Goal: Navigation & Orientation: Find specific page/section

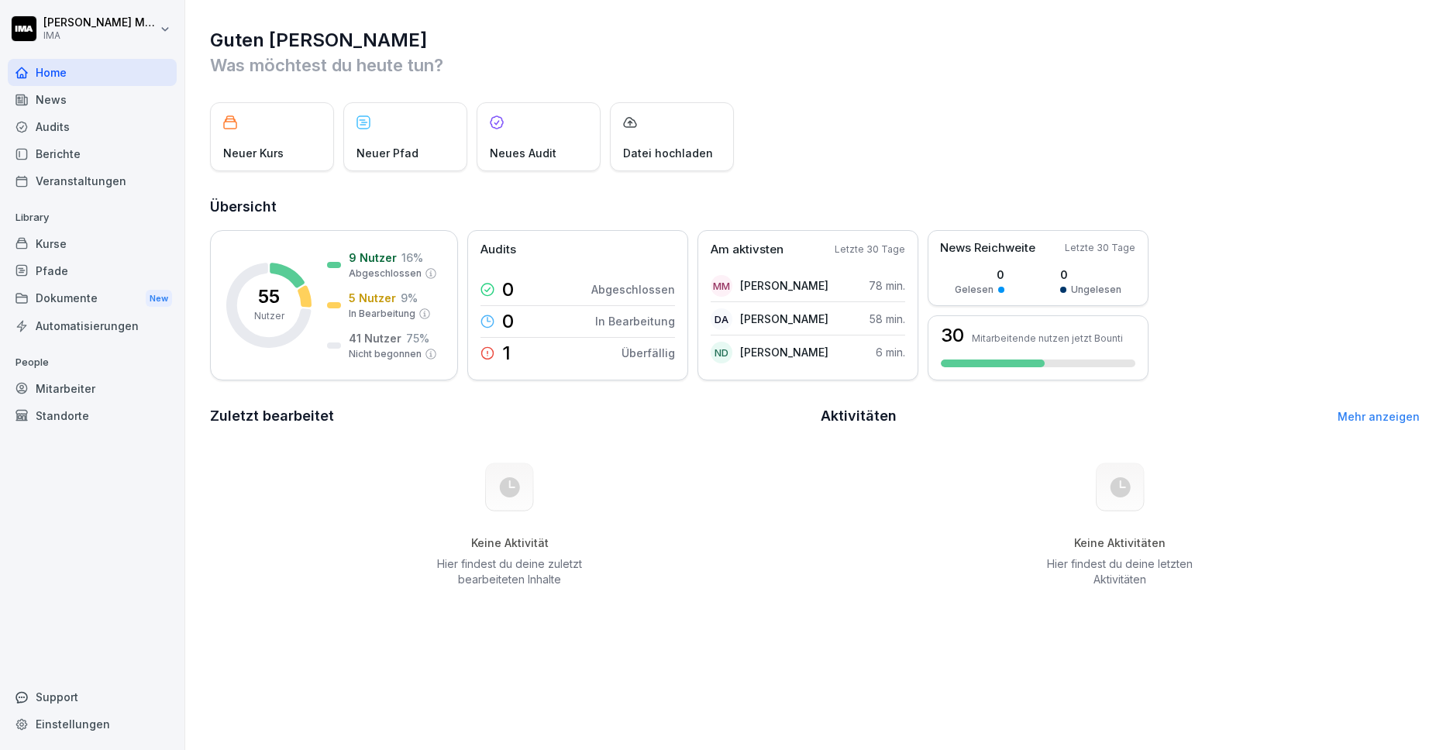
click at [99, 156] on div "Berichte" at bounding box center [92, 153] width 169 height 27
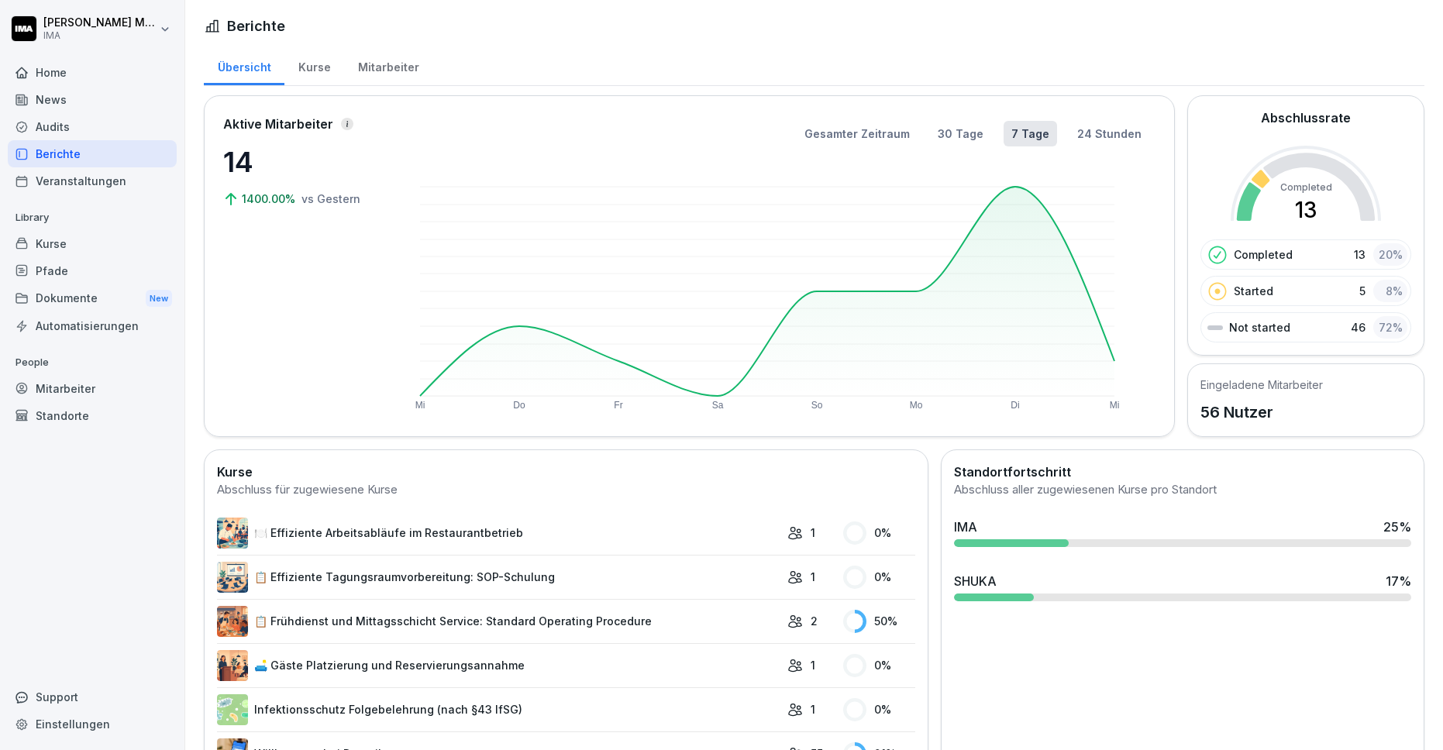
click at [394, 60] on div "Mitarbeiter" at bounding box center [388, 66] width 88 height 40
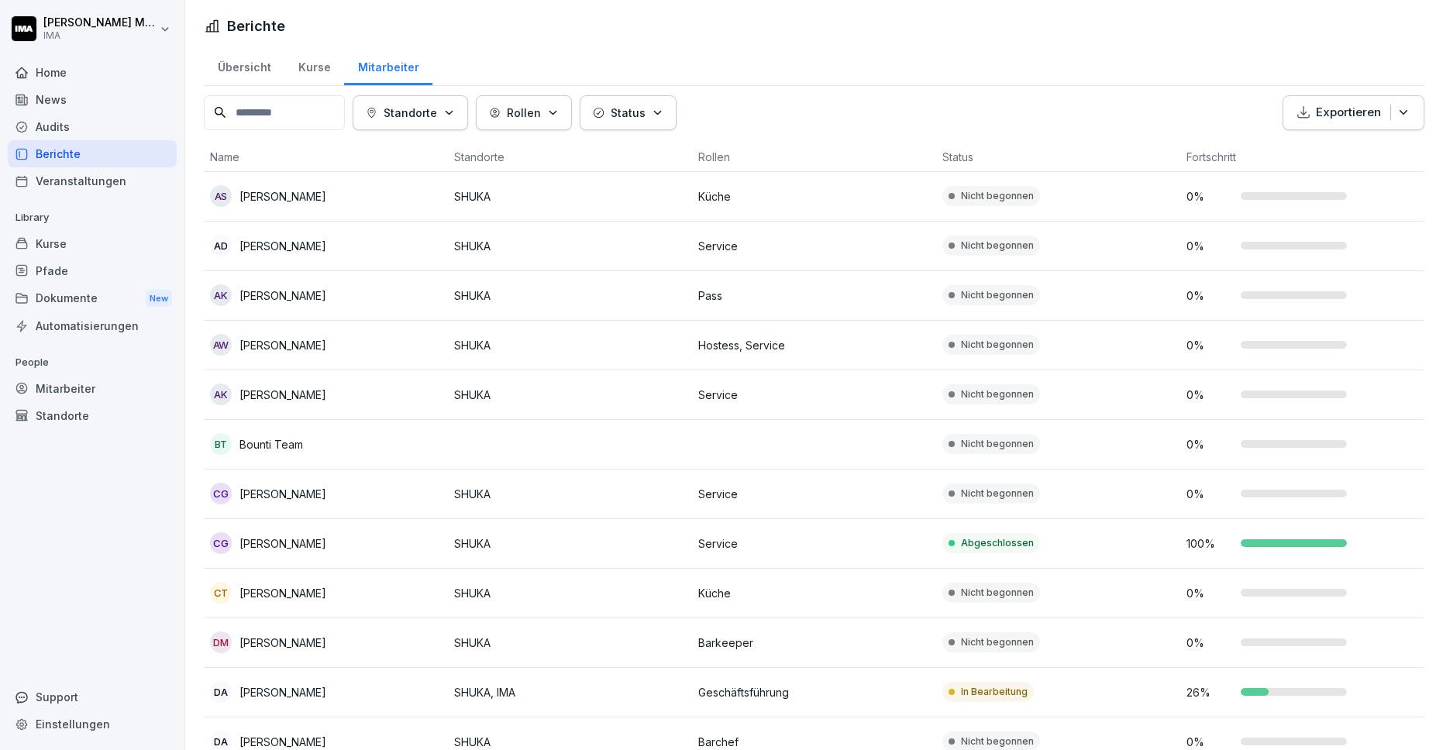
click at [104, 394] on div "Mitarbeiter" at bounding box center [92, 388] width 169 height 27
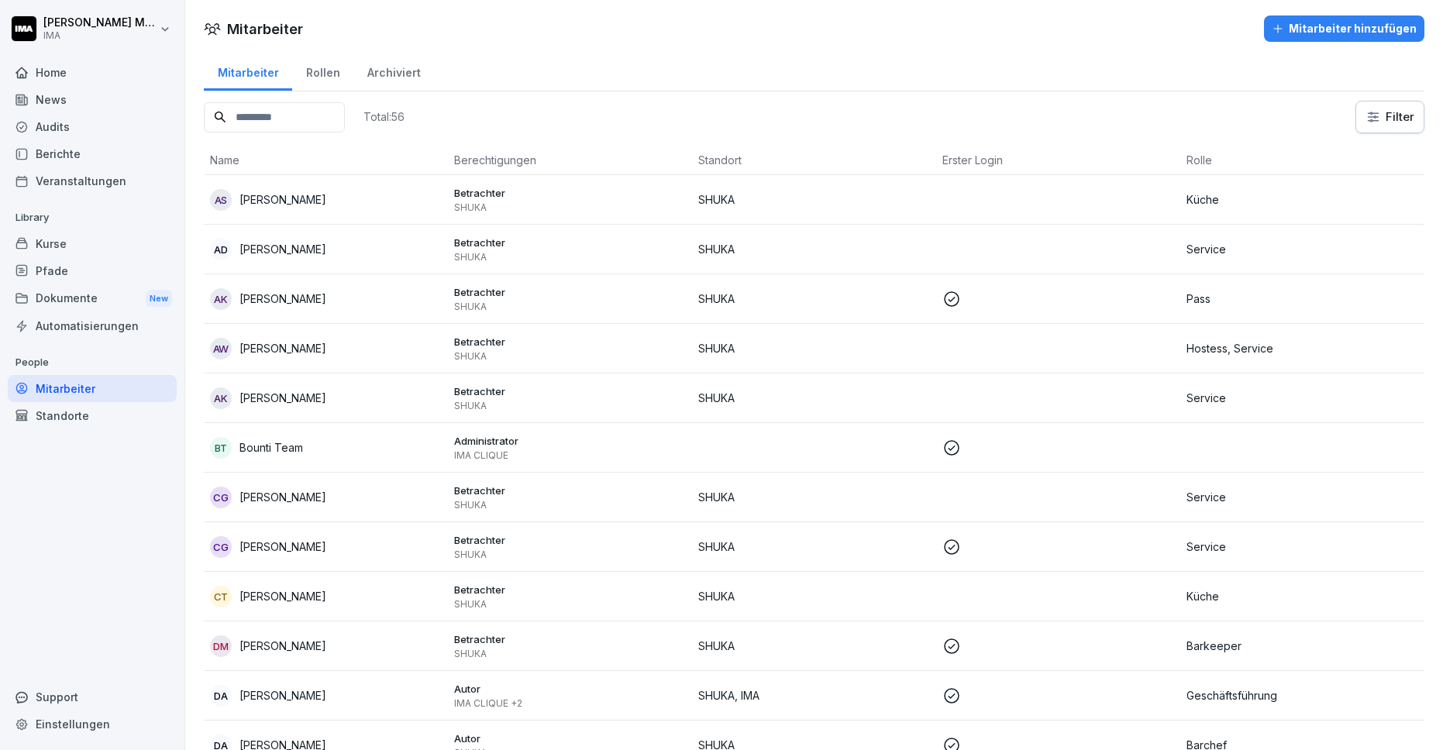
click at [118, 126] on div "Audits" at bounding box center [92, 126] width 169 height 27
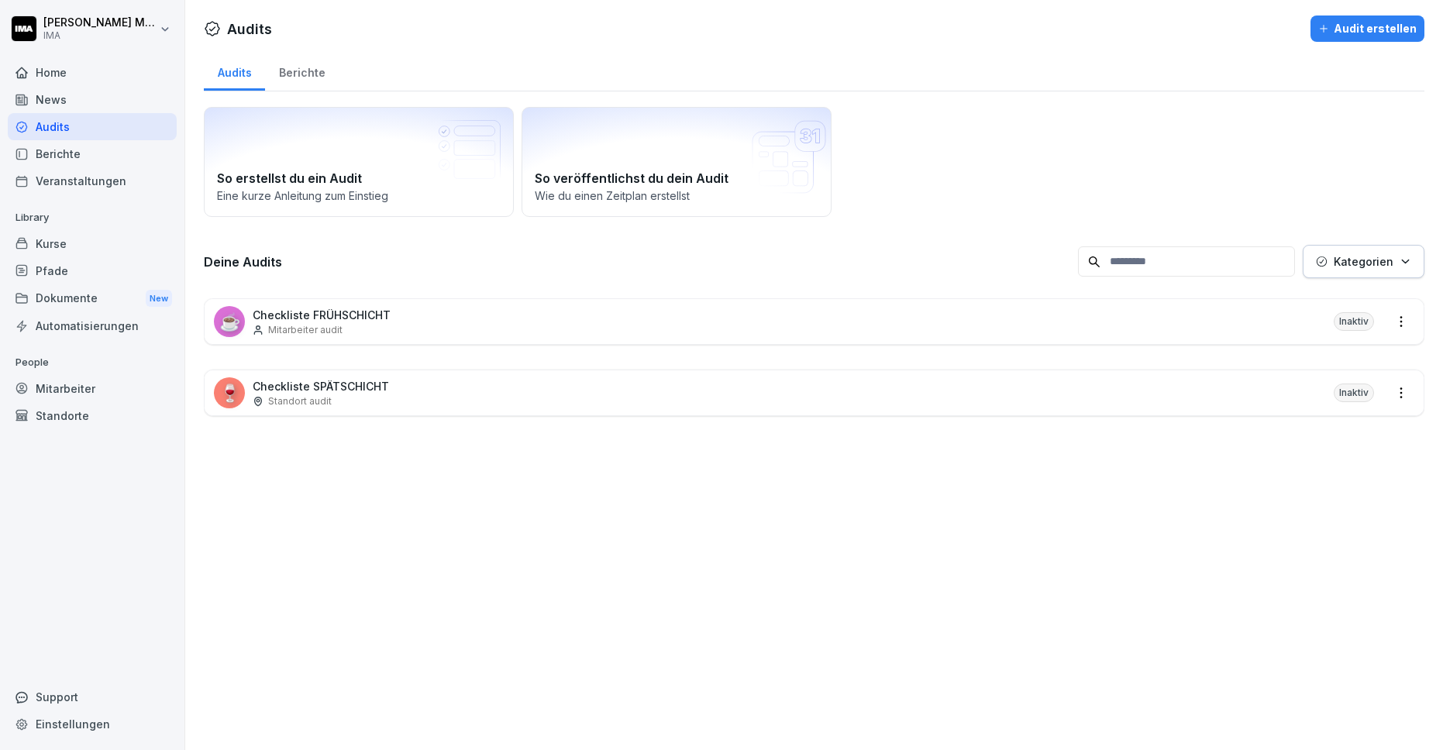
click at [119, 98] on div "News" at bounding box center [92, 99] width 169 height 27
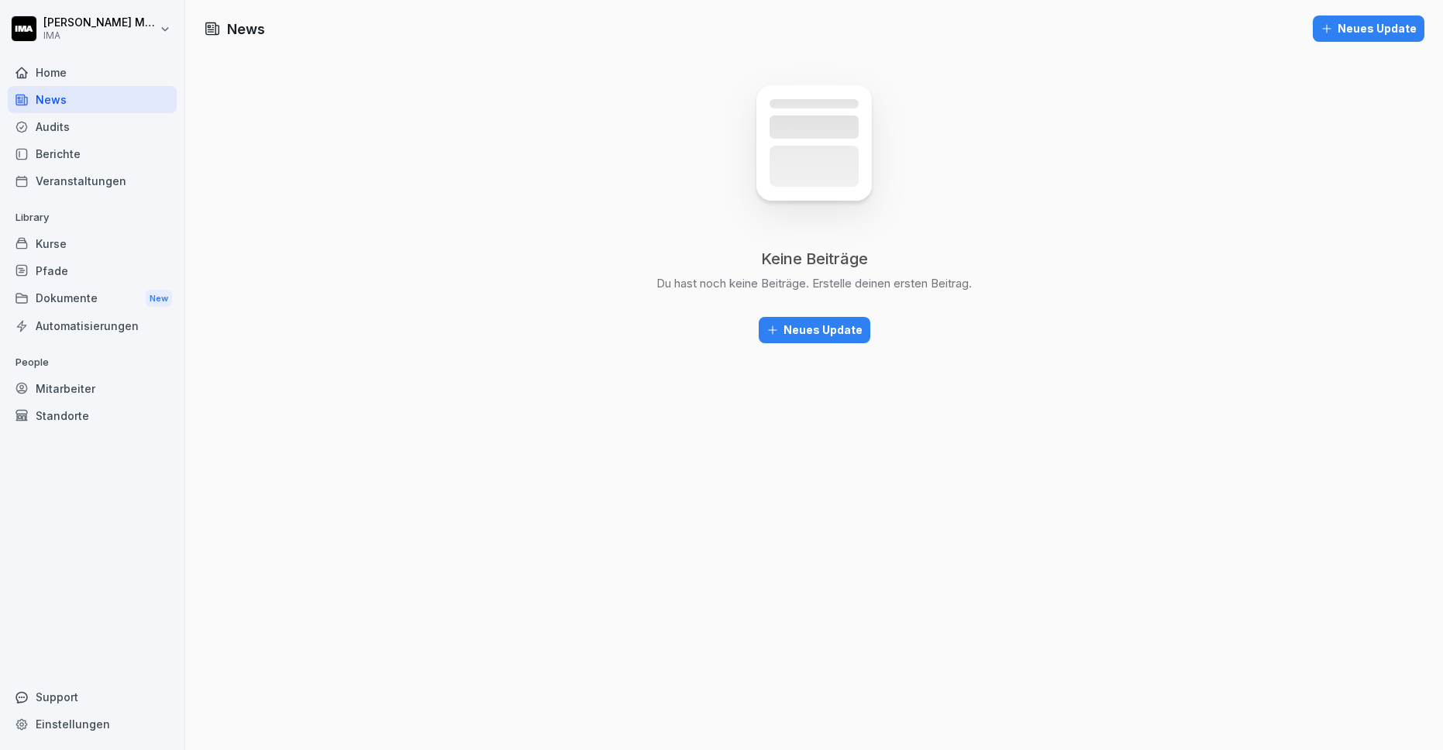
click at [112, 174] on div "Veranstaltungen" at bounding box center [92, 180] width 169 height 27
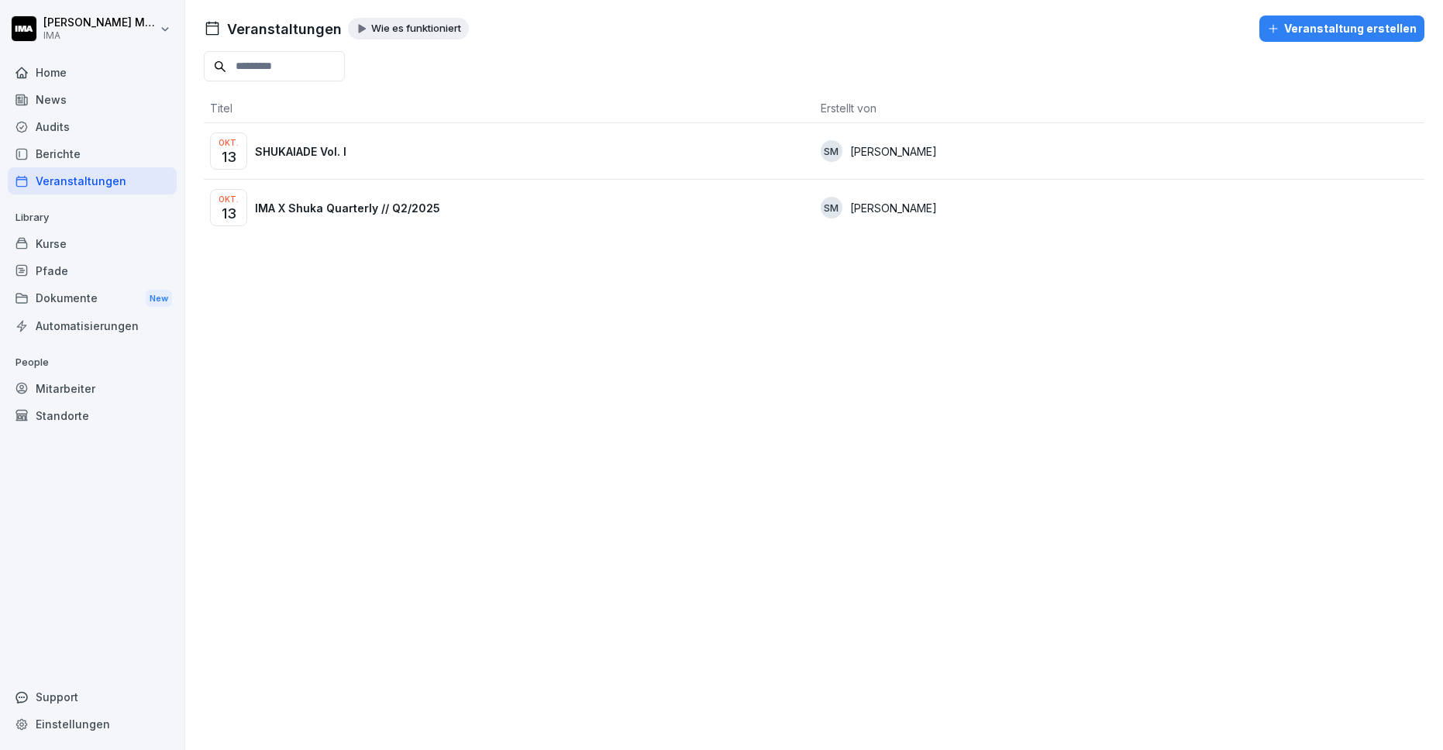
click at [105, 248] on div "Kurse" at bounding box center [92, 243] width 169 height 27
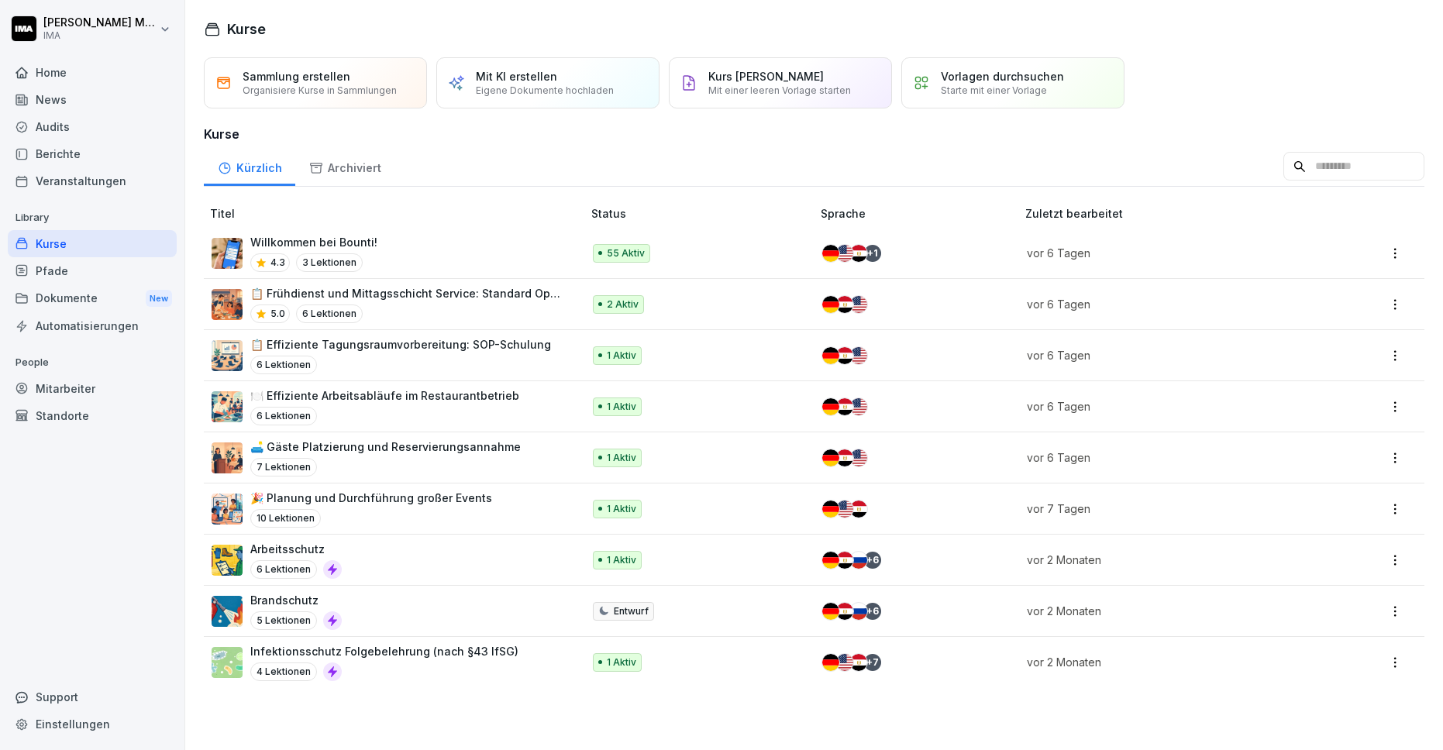
click at [105, 266] on div "Pfade" at bounding box center [92, 270] width 169 height 27
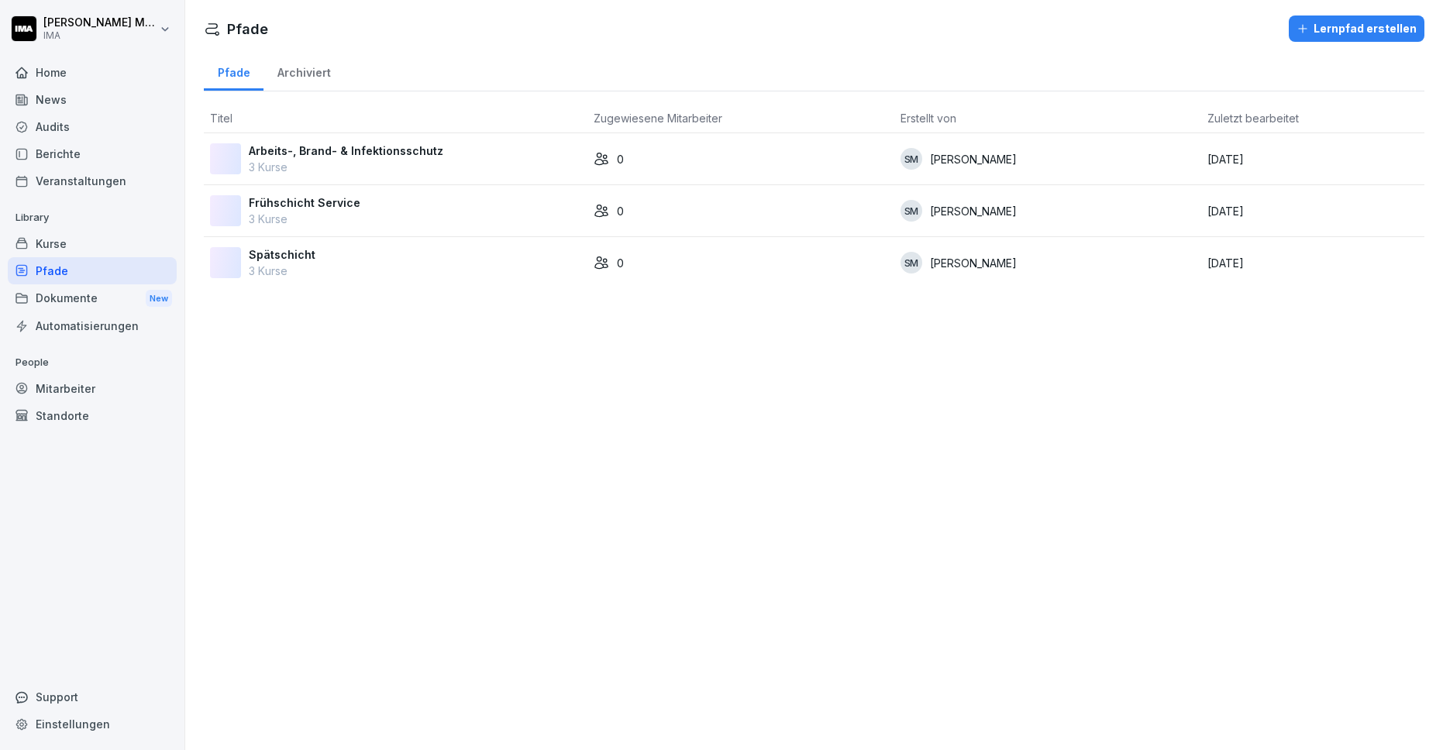
click at [101, 297] on div "Dokumente New" at bounding box center [92, 298] width 169 height 29
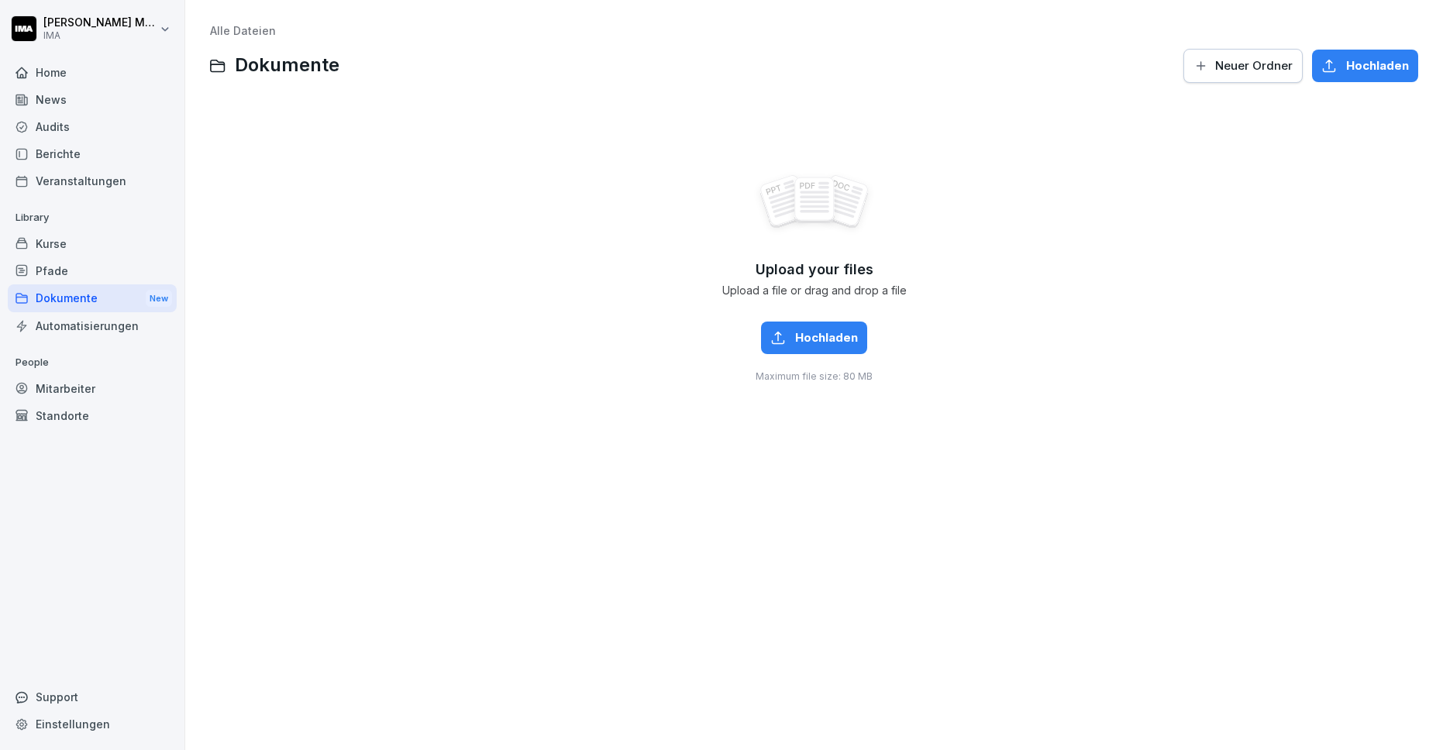
click at [103, 322] on div "Automatisierungen" at bounding box center [92, 325] width 169 height 27
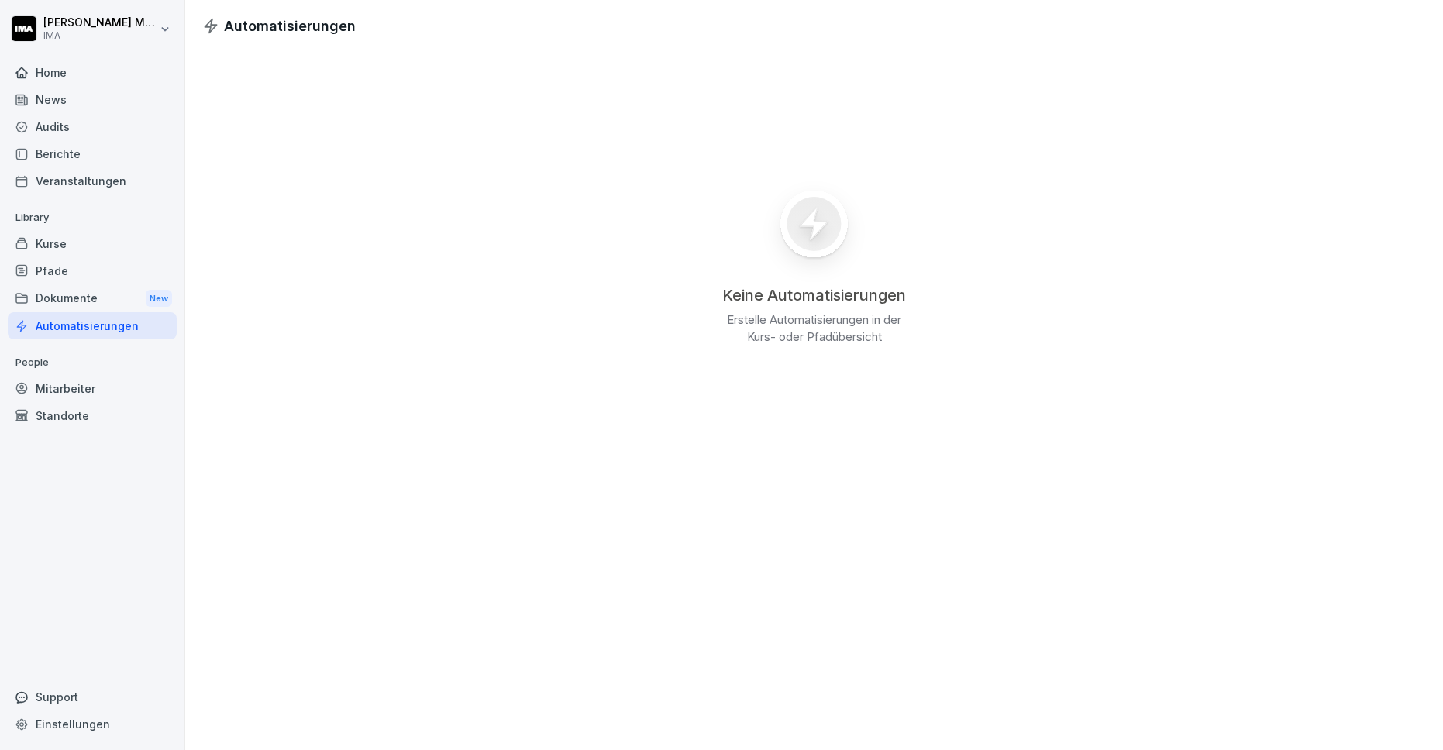
click at [99, 78] on div "Home" at bounding box center [92, 72] width 169 height 27
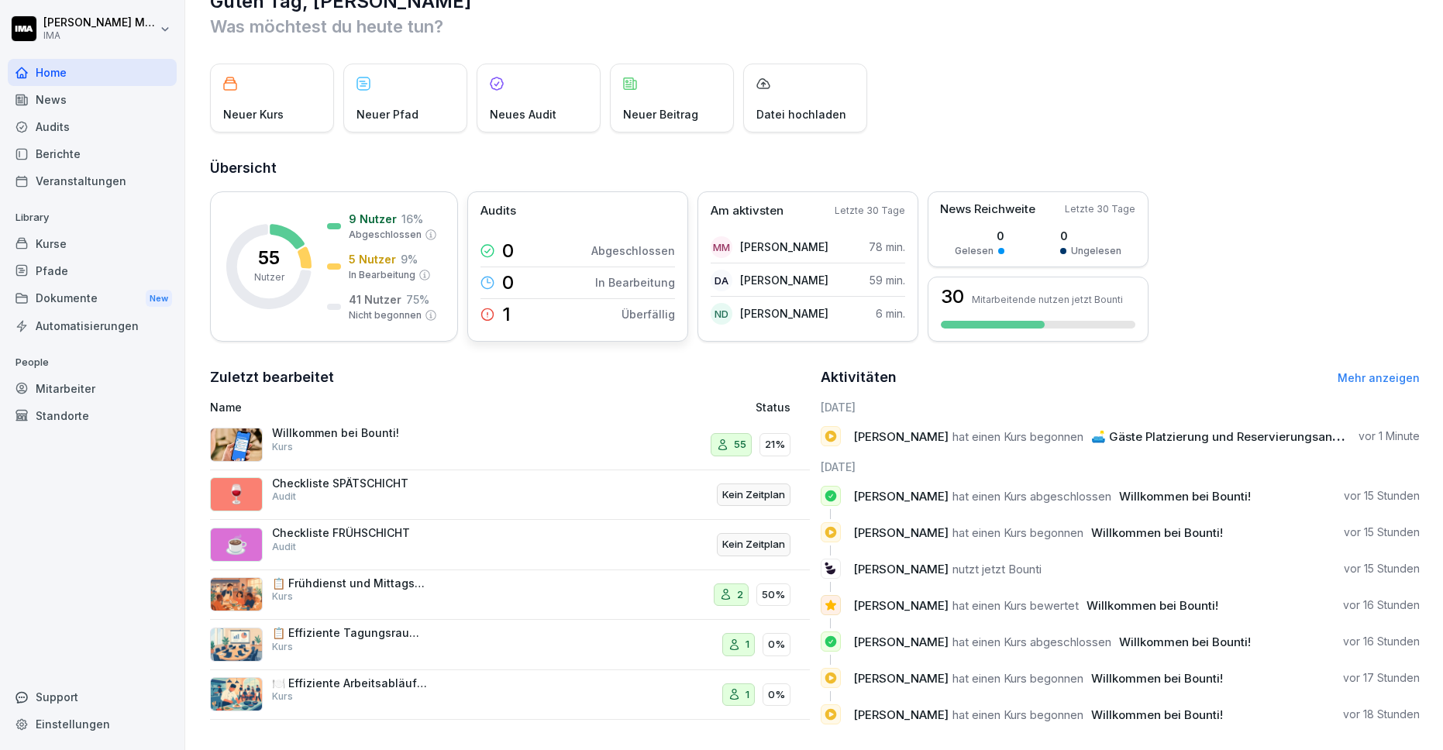
scroll to position [65, 0]
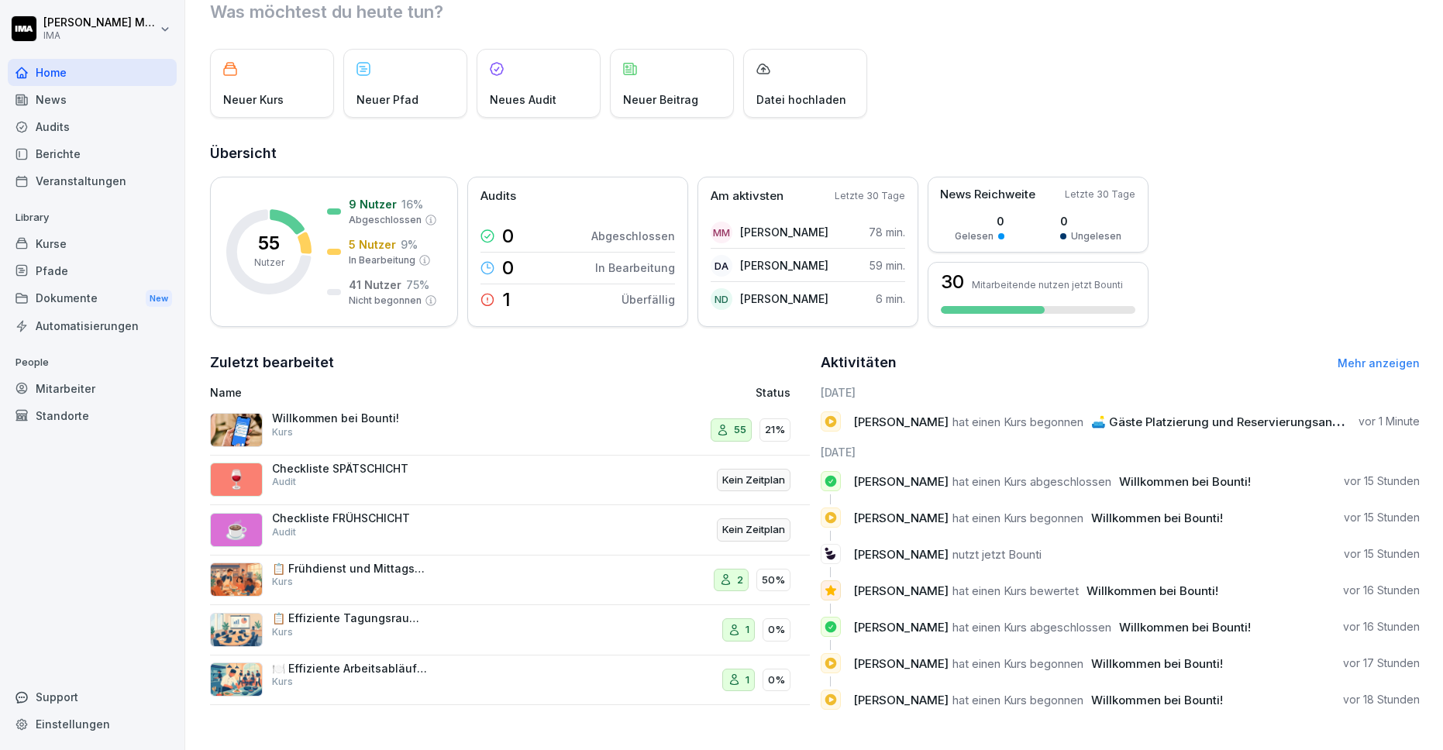
click at [1363, 356] on link "Mehr anzeigen" at bounding box center [1378, 362] width 82 height 13
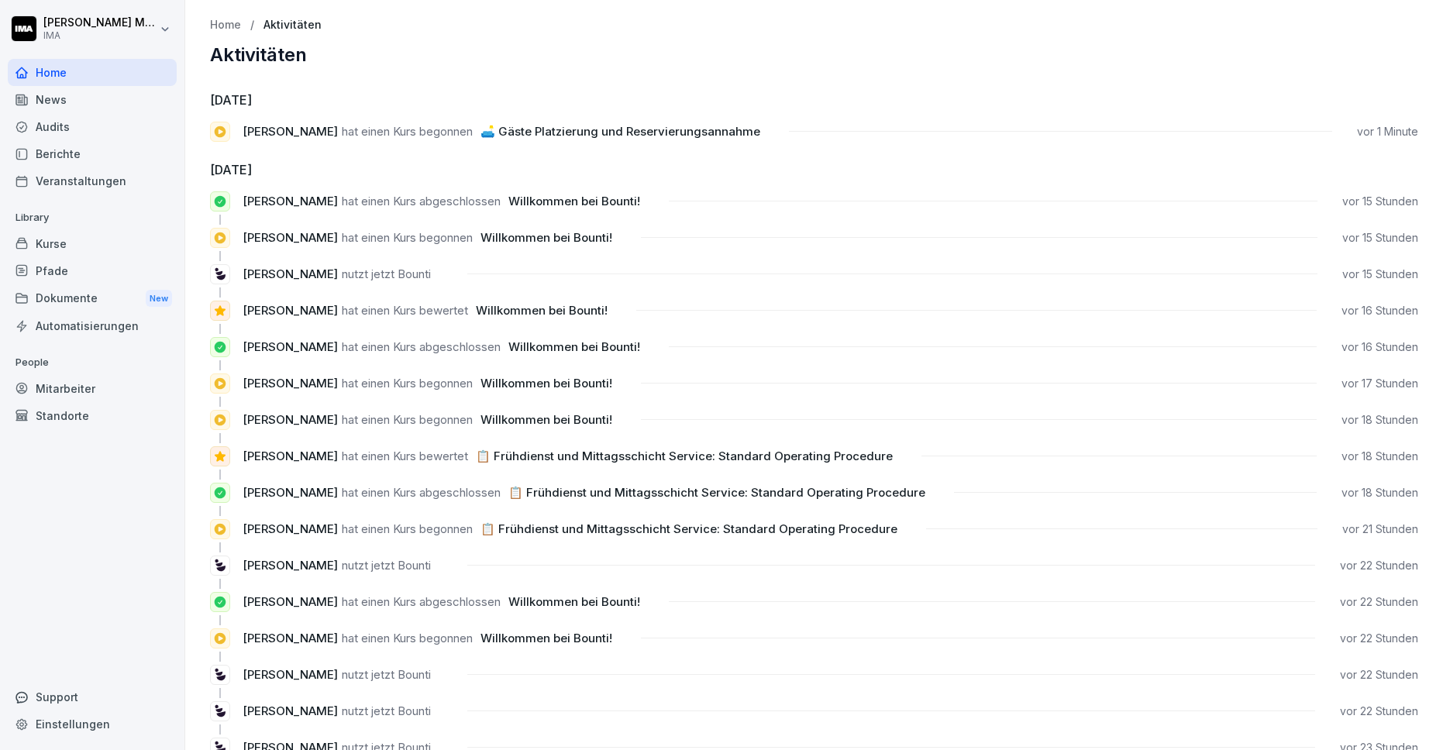
click at [484, 54] on h2 "Aktivitäten" at bounding box center [814, 55] width 1208 height 22
click at [73, 381] on div "Mitarbeiter" at bounding box center [92, 388] width 169 height 27
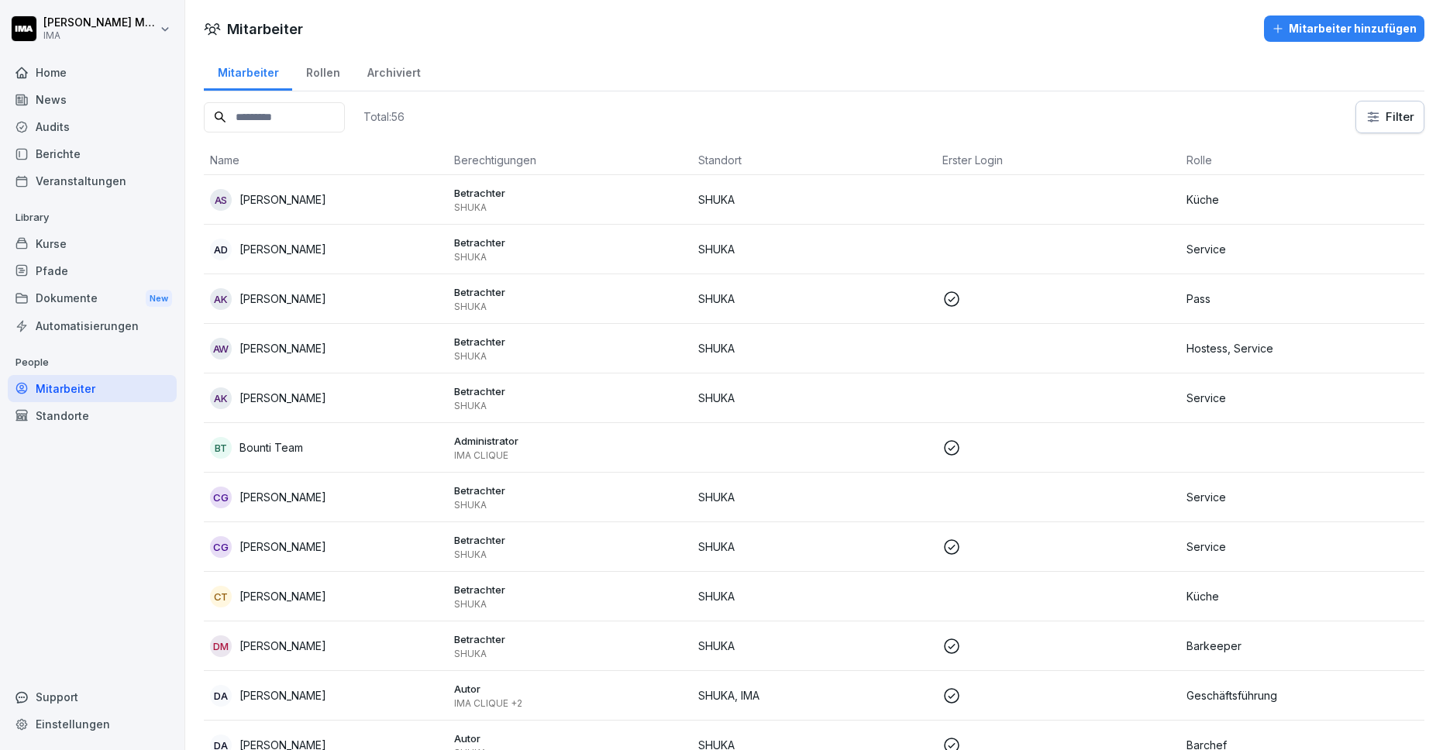
click at [316, 75] on div "Rollen" at bounding box center [322, 71] width 61 height 40
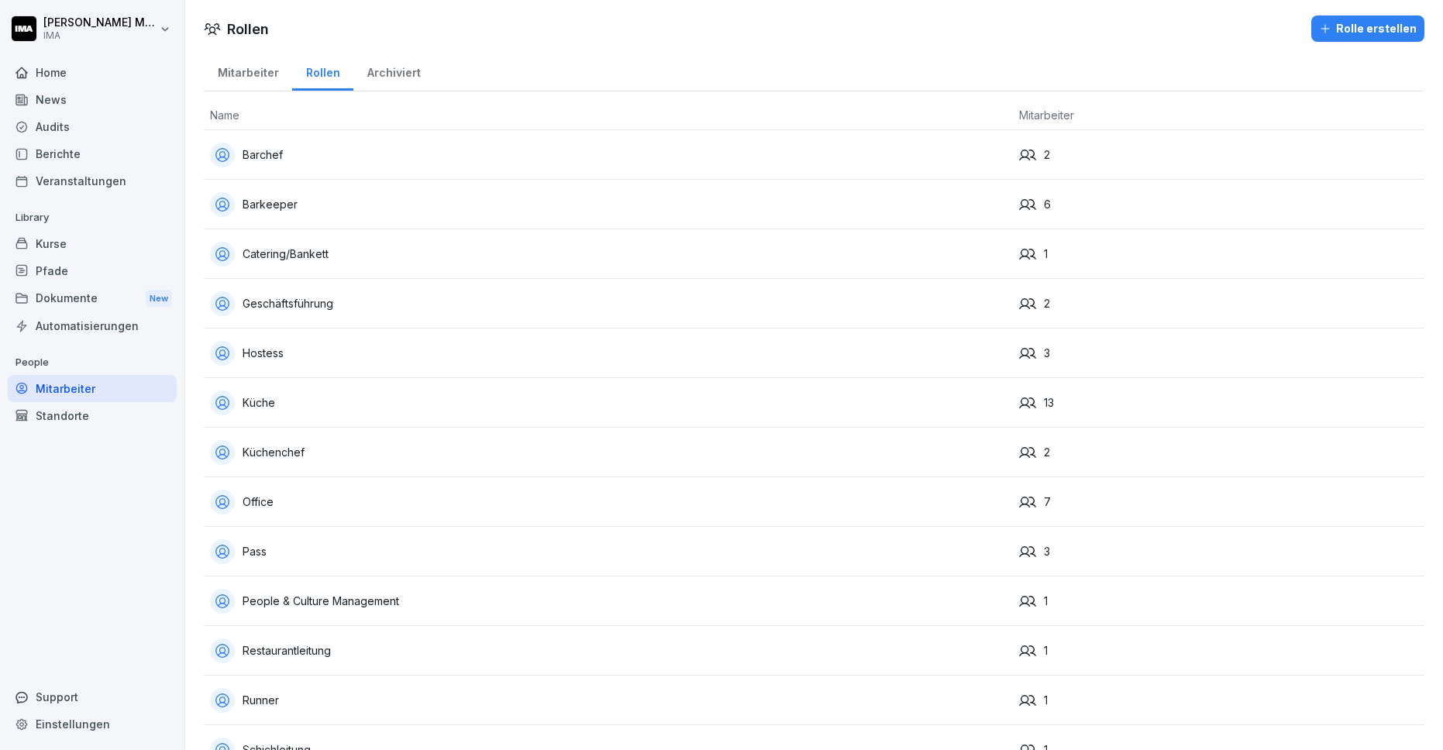
click at [388, 71] on div "Archiviert" at bounding box center [393, 71] width 81 height 40
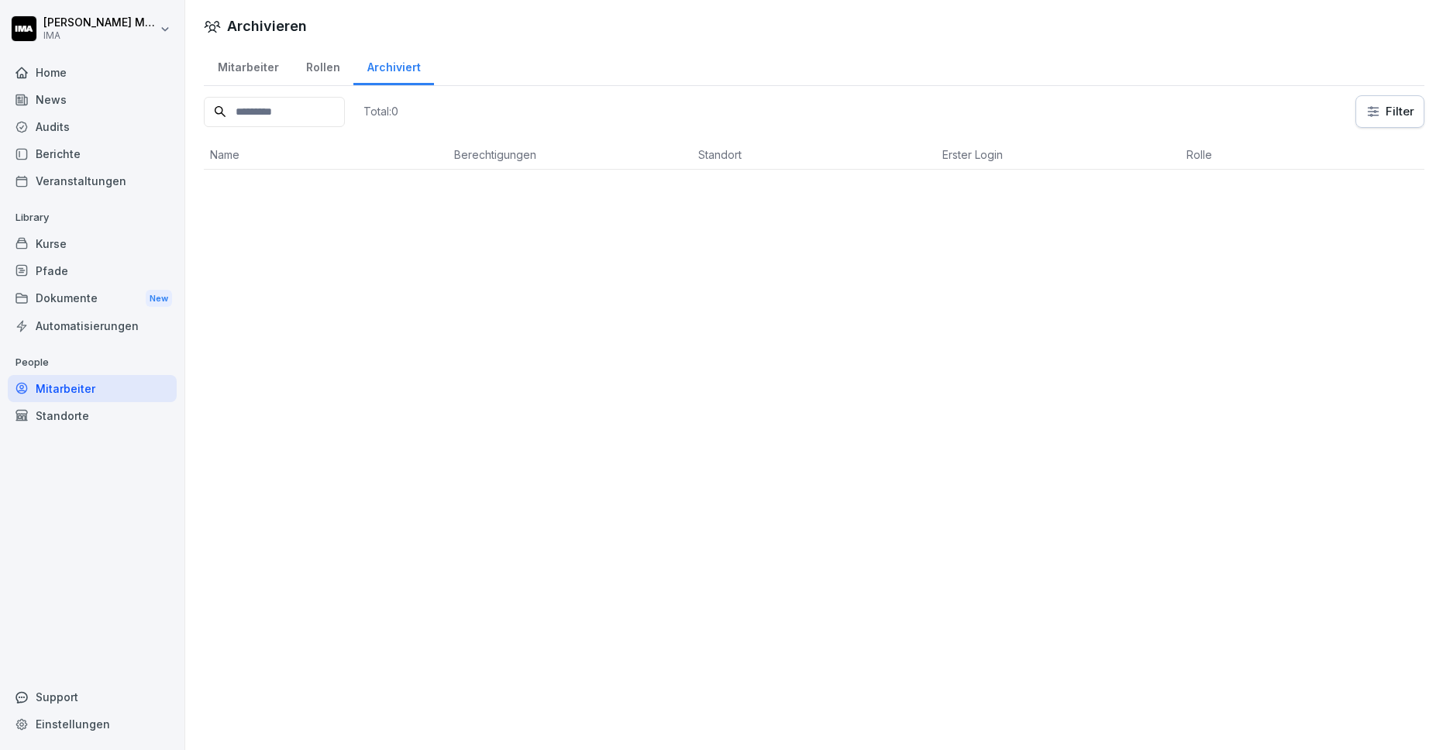
click at [324, 69] on div "Rollen" at bounding box center [322, 66] width 61 height 40
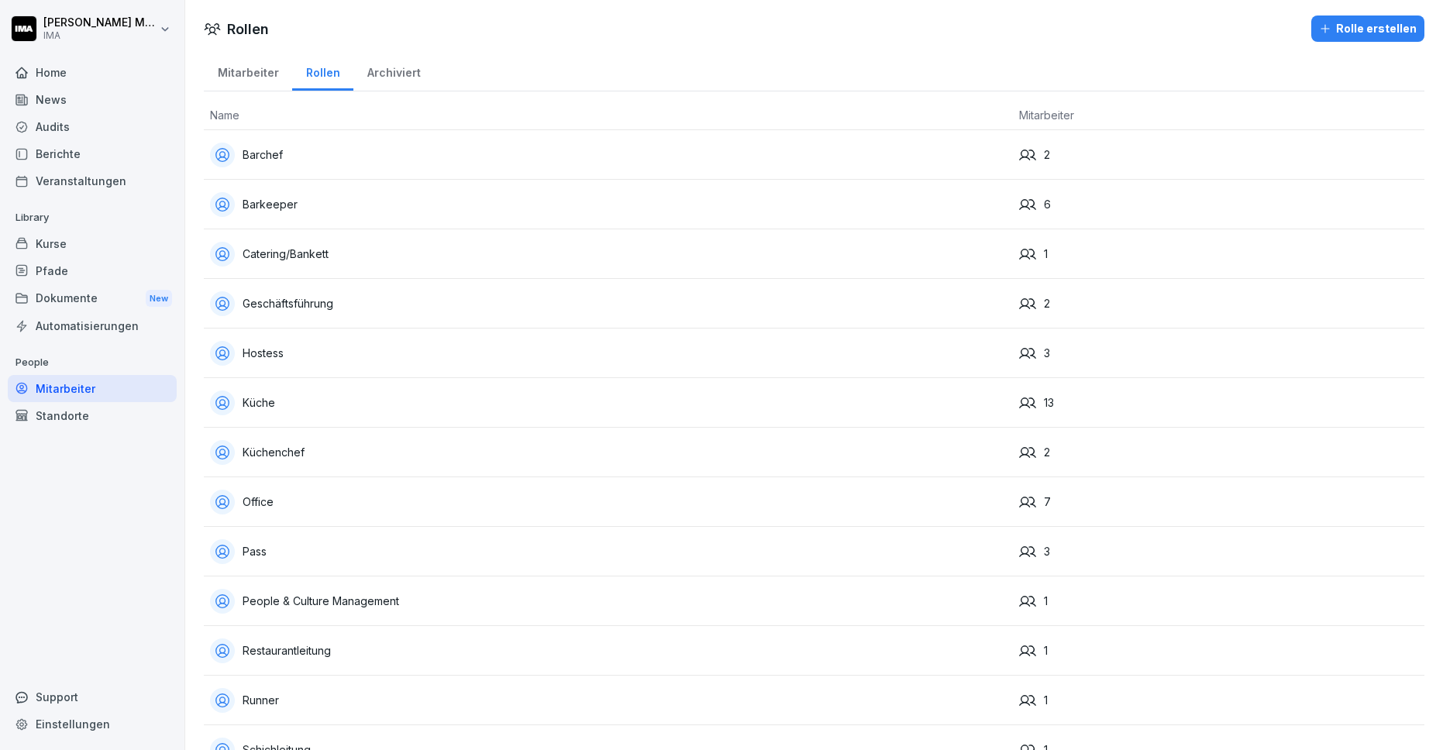
click at [81, 65] on div "Home" at bounding box center [92, 72] width 169 height 27
